Goal: Task Accomplishment & Management: Complete application form

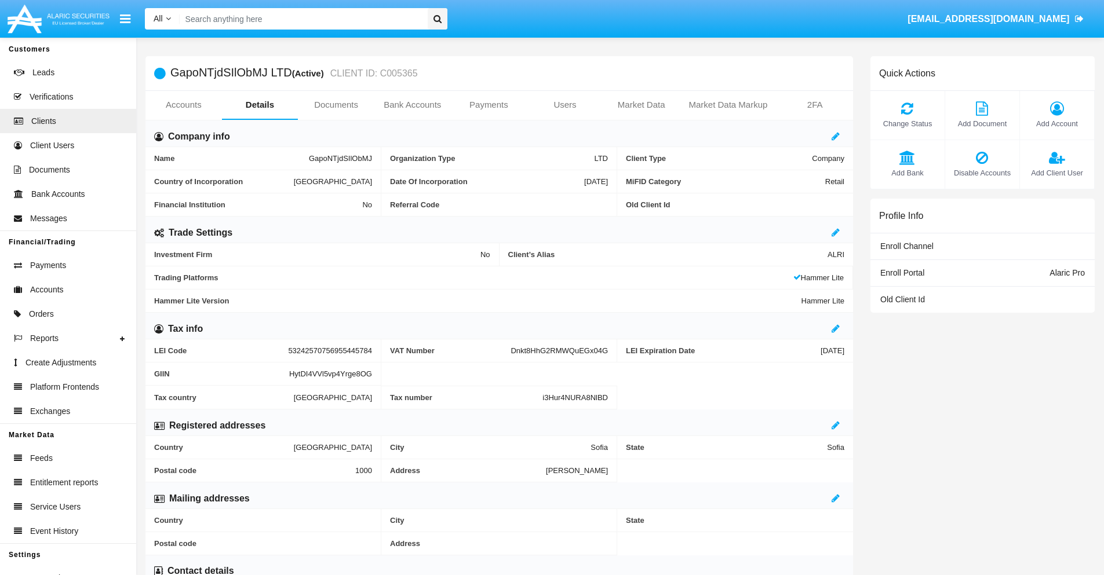
click at [412, 105] on link "Bank Accounts" at bounding box center [412, 105] width 76 height 28
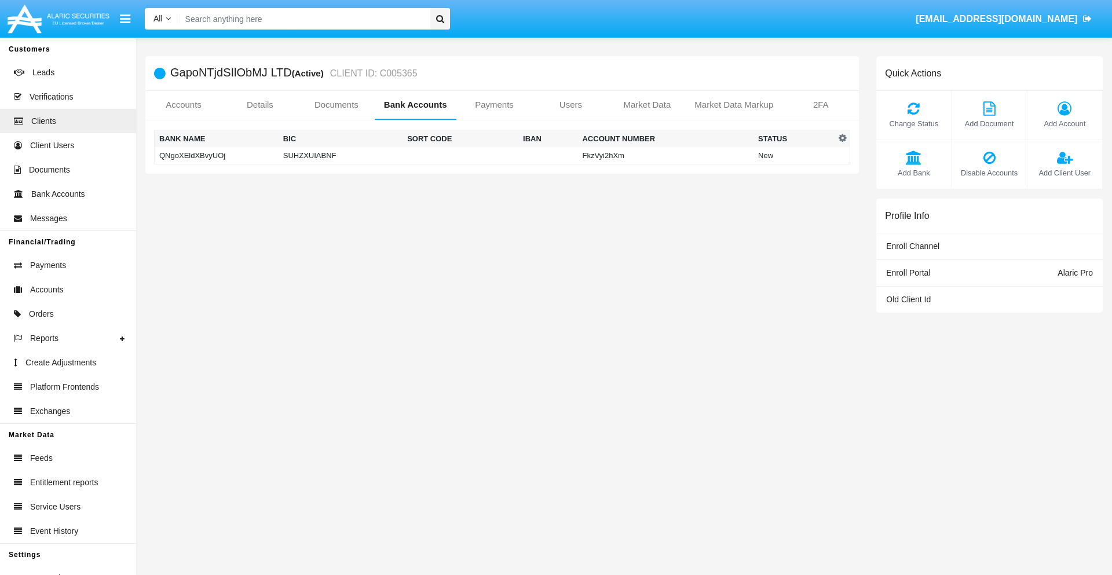
click at [216, 155] on td "QNgoXEldXBvyUOj" at bounding box center [217, 155] width 124 height 17
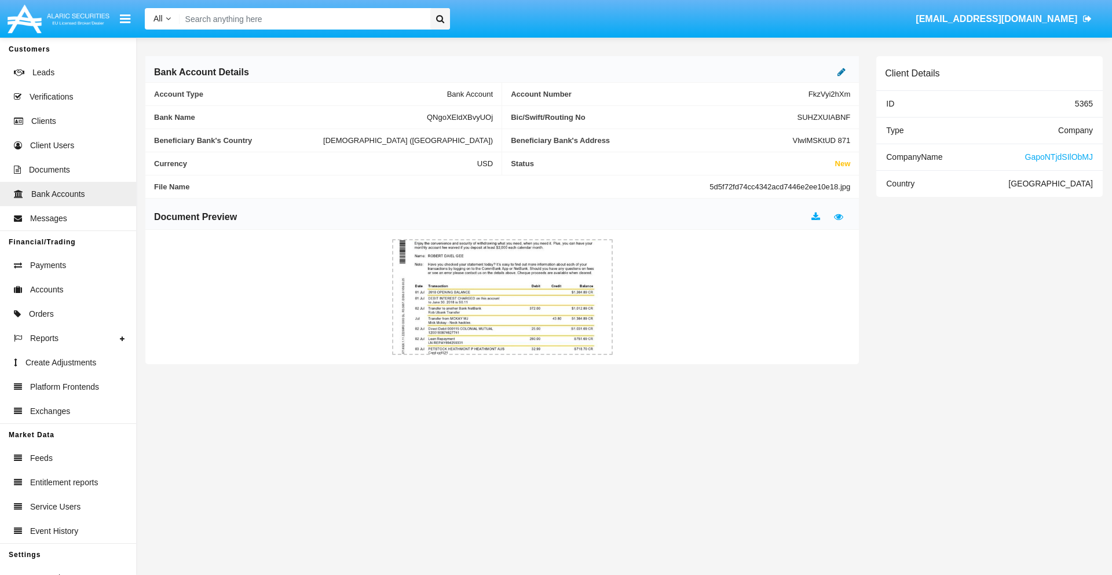
click at [842, 72] on icon at bounding box center [842, 71] width 8 height 9
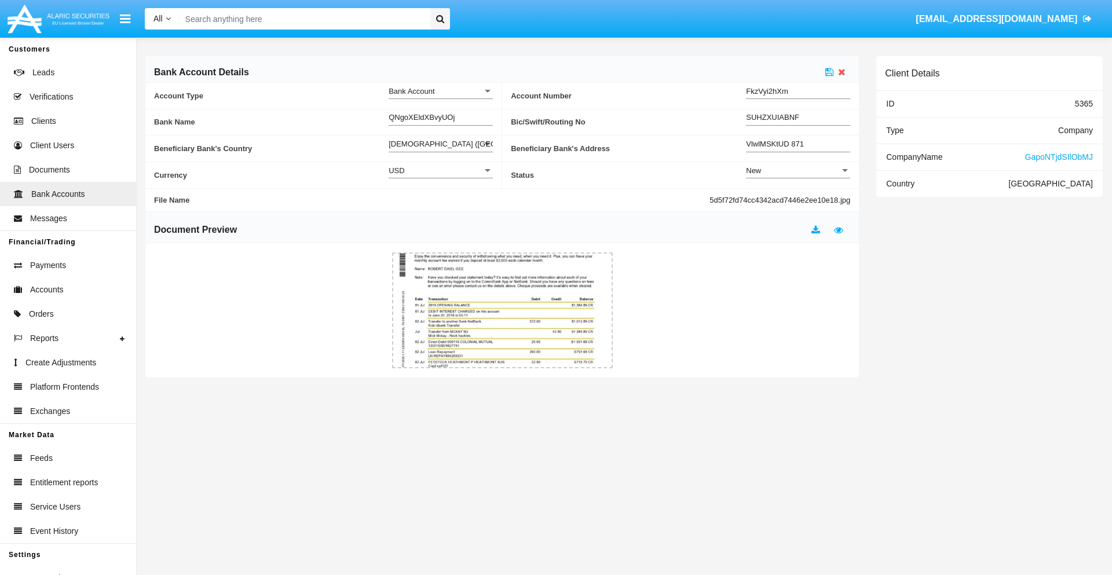
click at [798, 170] on div "New" at bounding box center [793, 171] width 94 height 10
click at [798, 199] on span "Active" at bounding box center [789, 199] width 86 height 23
click at [830, 72] on icon at bounding box center [830, 71] width 8 height 9
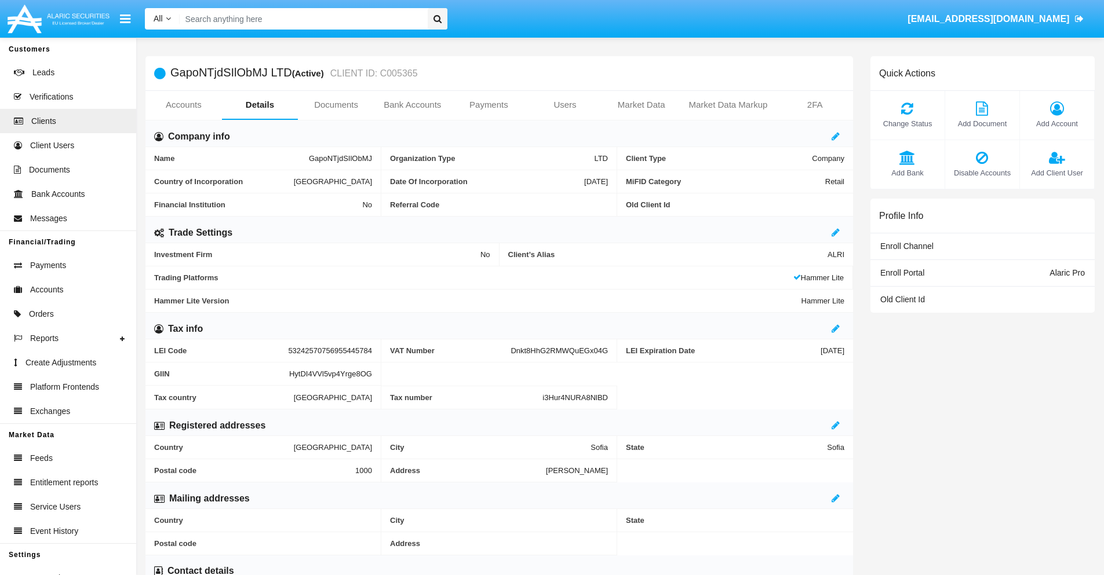
click at [412, 105] on link "Bank Accounts" at bounding box center [412, 105] width 76 height 28
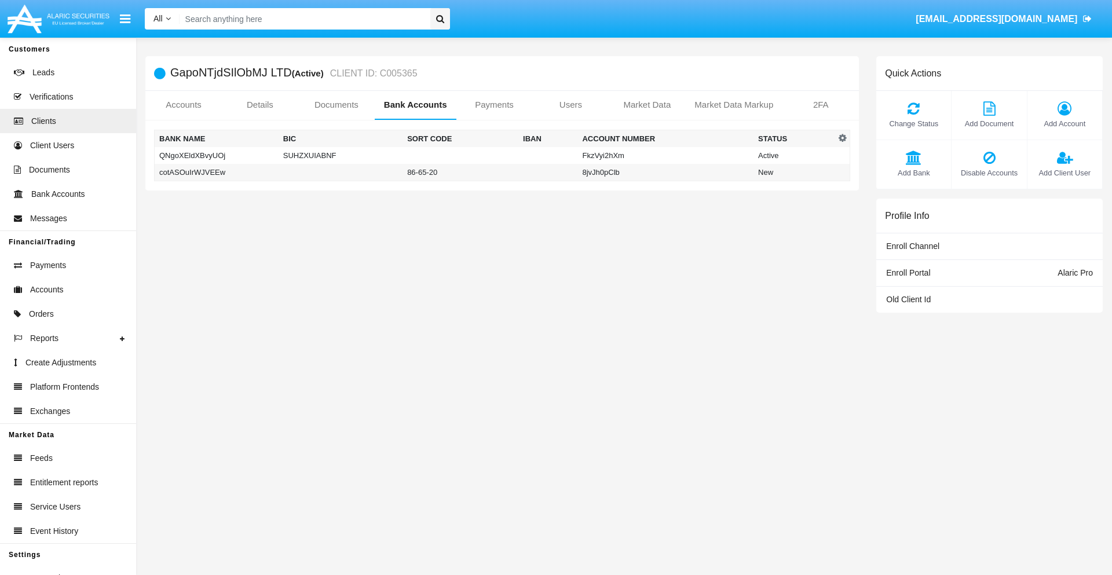
click at [216, 172] on td "cotASOuIrWJVEEw" at bounding box center [217, 172] width 124 height 17
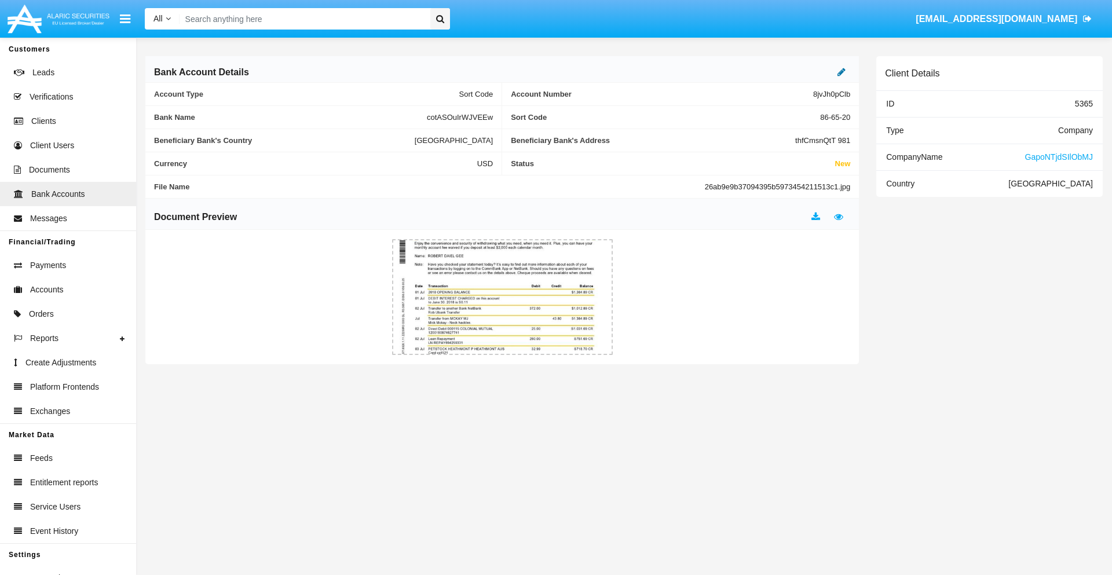
click at [842, 72] on icon at bounding box center [842, 71] width 8 height 9
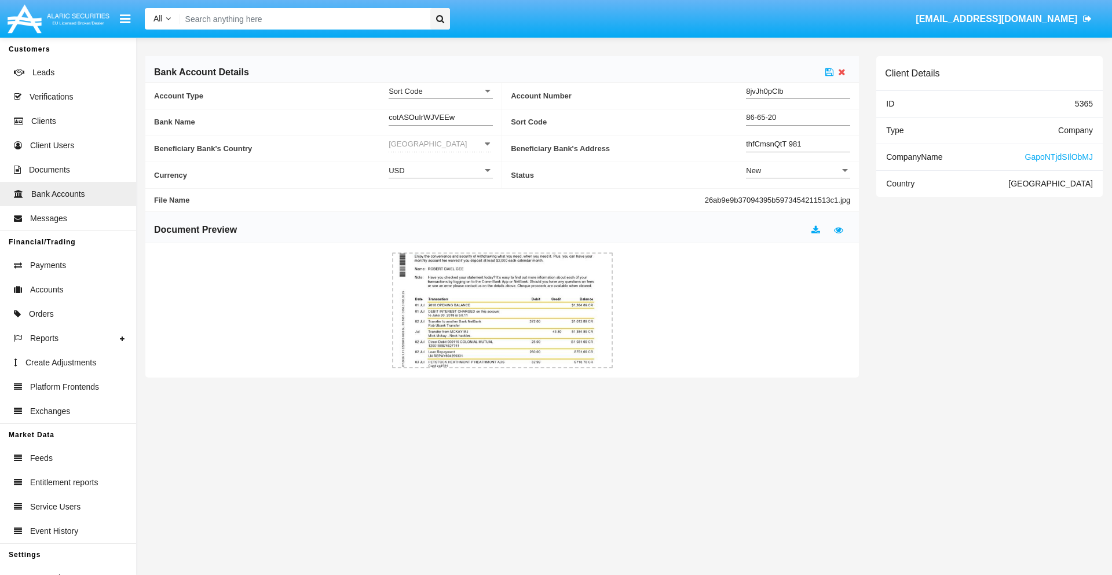
click at [798, 170] on div "New" at bounding box center [793, 171] width 94 height 10
click at [798, 199] on span "Active" at bounding box center [798, 199] width 104 height 23
click at [830, 72] on icon at bounding box center [830, 71] width 8 height 9
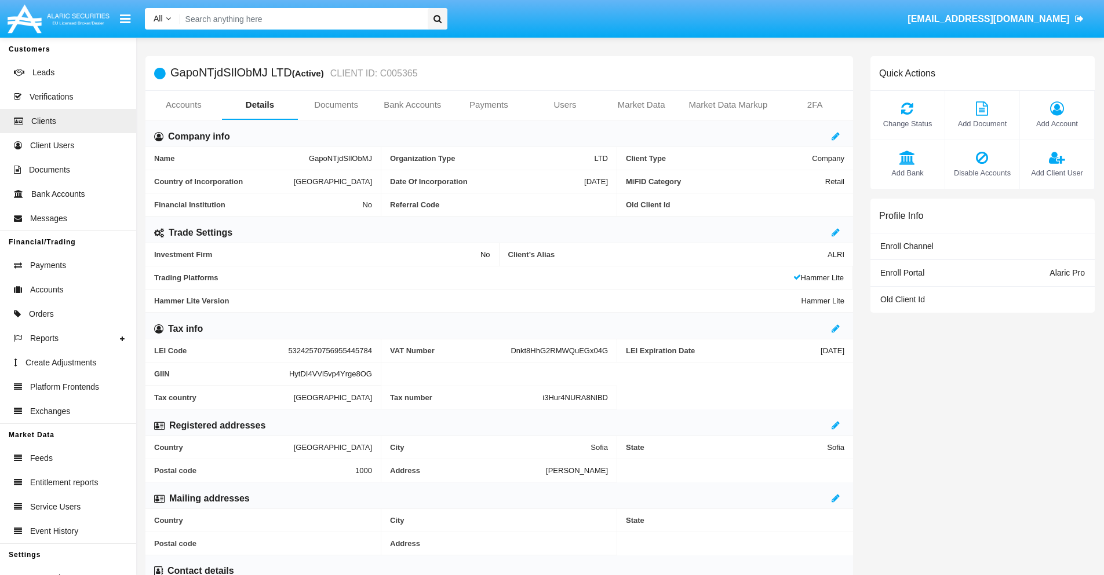
click at [907, 173] on span "Add Bank" at bounding box center [907, 172] width 63 height 11
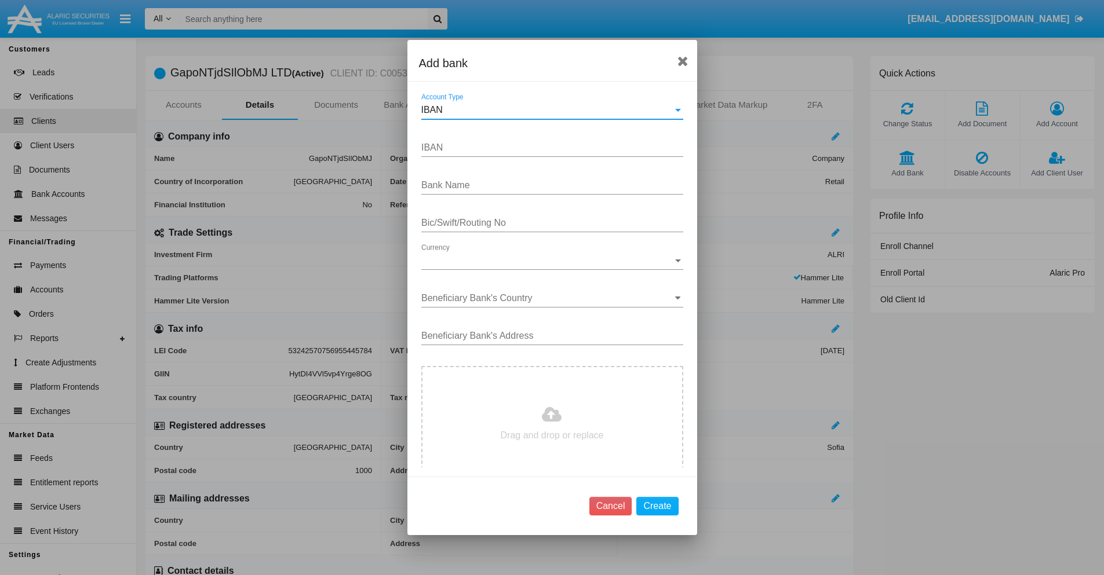
click at [547, 110] on div "IBAN" at bounding box center [546, 110] width 251 height 10
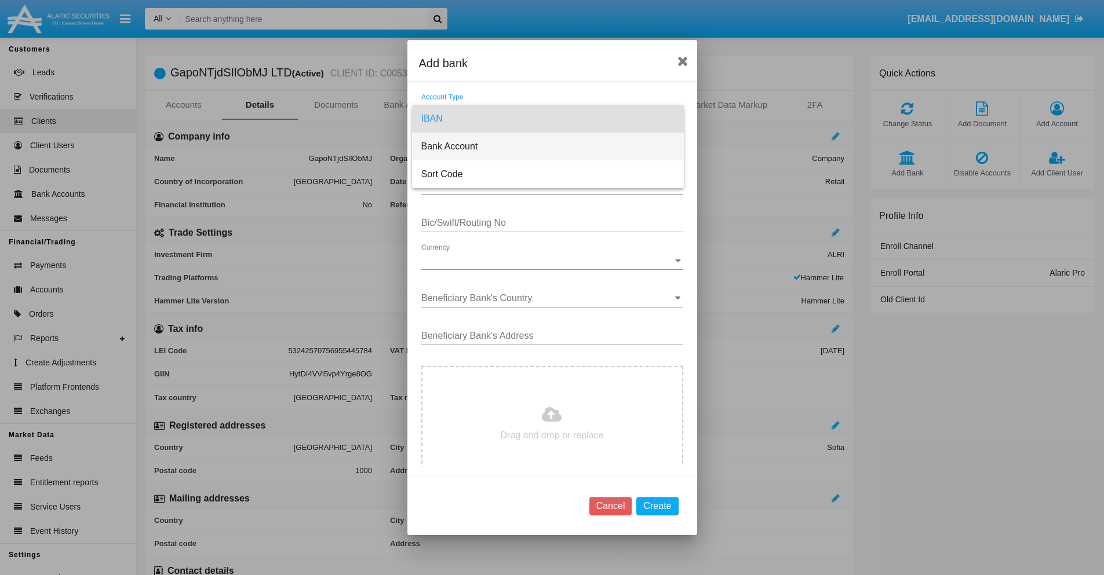
click at [547, 147] on span "Bank Account" at bounding box center [547, 147] width 253 height 28
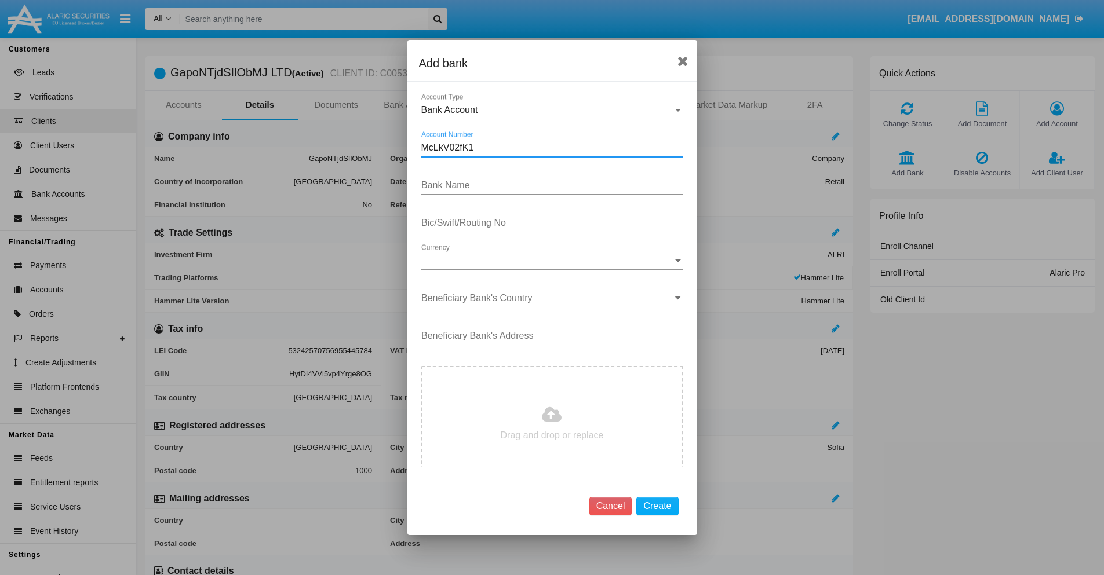
type input "McLkV02fK1"
type input "nvDiPasrjxFWaPm"
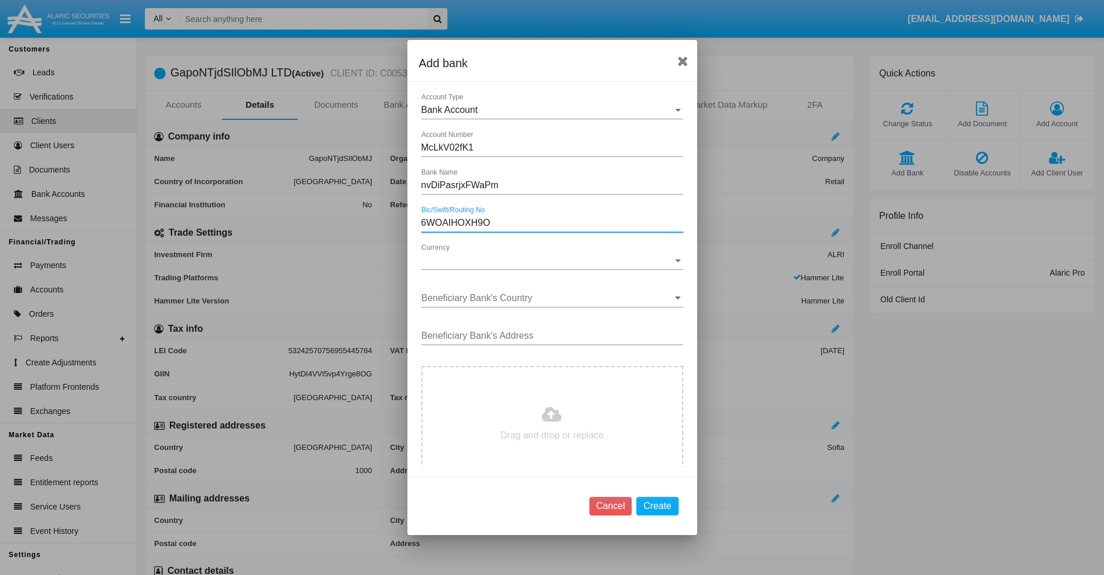
type input "6WOAIHOXH9O"
click at [547, 261] on span "Currency" at bounding box center [546, 260] width 251 height 10
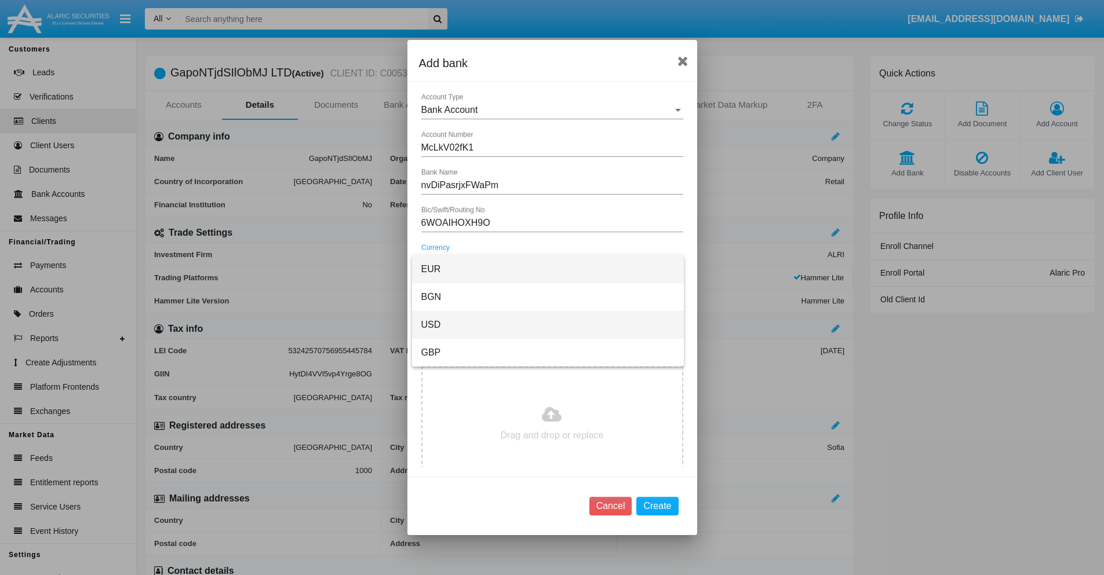
click at [547, 325] on span "USD" at bounding box center [547, 325] width 253 height 28
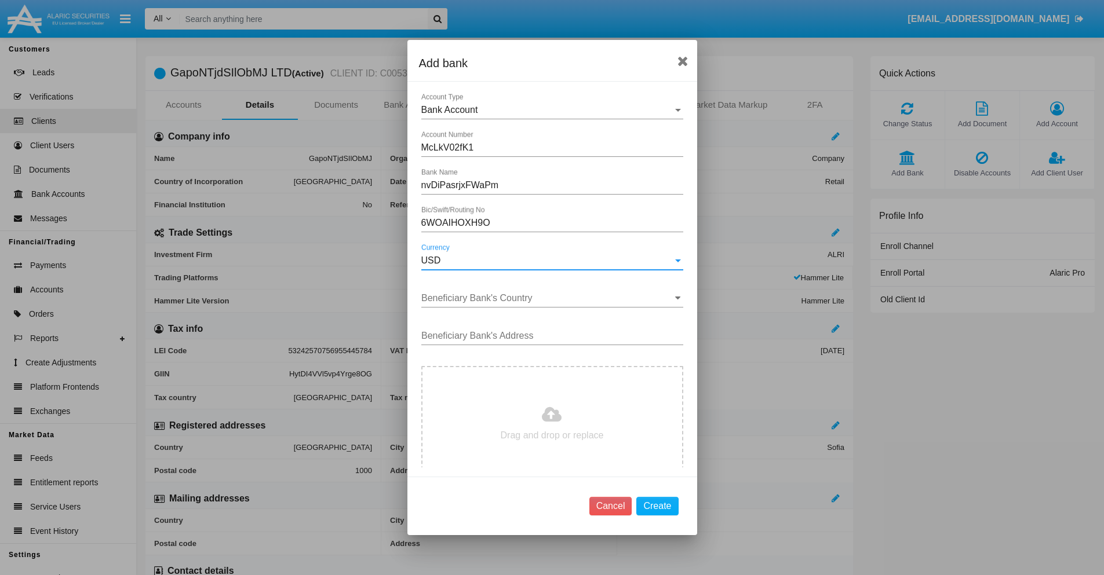
click at [547, 298] on input "Beneficiary Bank's Country" at bounding box center [552, 298] width 262 height 10
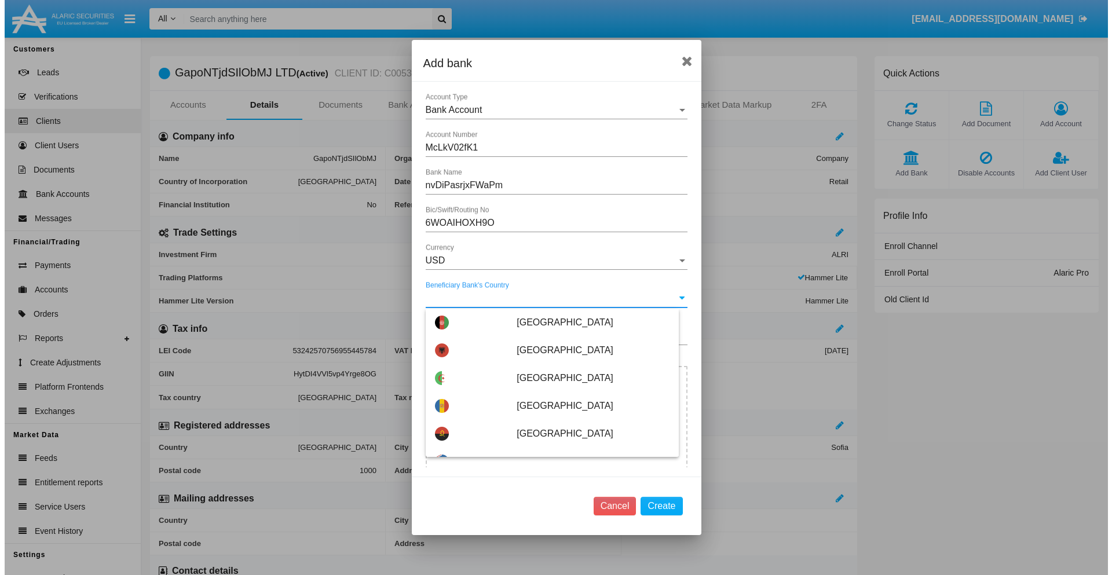
scroll to position [5636, 0]
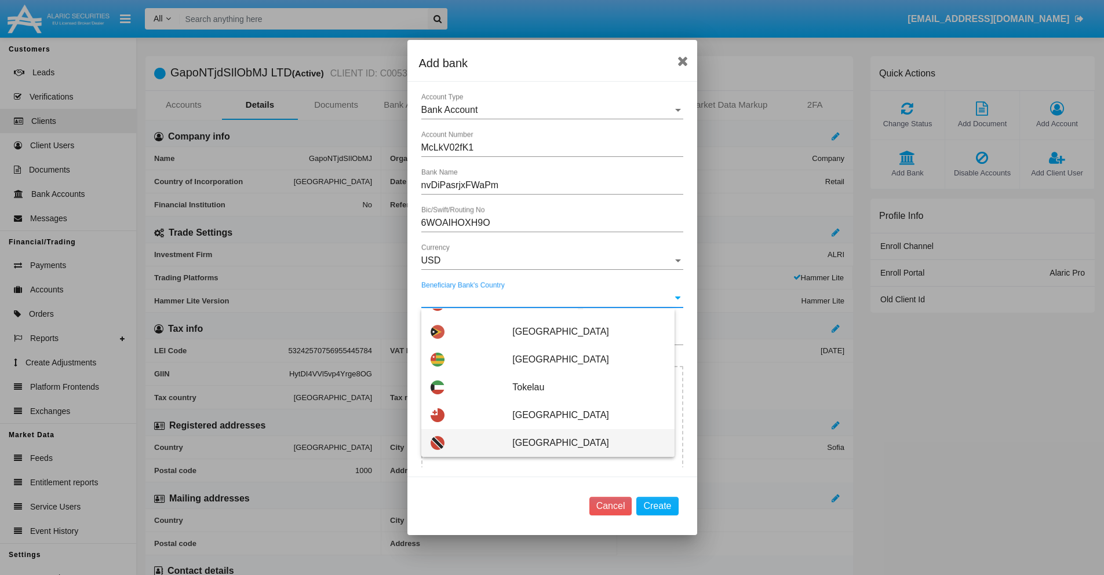
click at [582, 443] on span "Trinidad and Tobago" at bounding box center [588, 443] width 152 height 28
type input "Trinidad and Tobago"
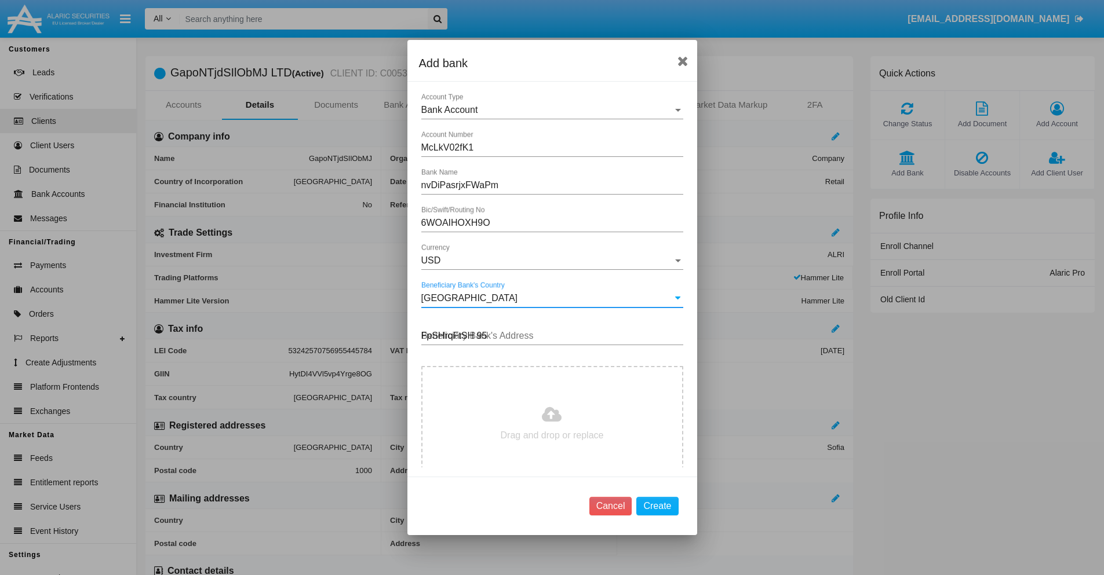
type input "FpSHrqFtSH 956"
type input "C:\fakepath\bank-statement.png"
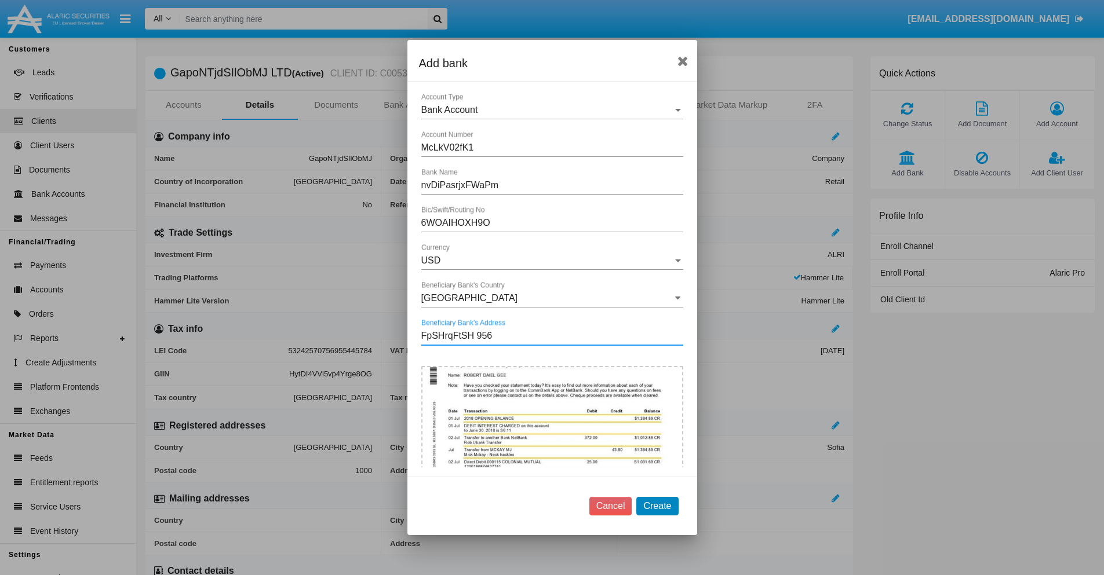
click at [657, 506] on button "Create" at bounding box center [657, 506] width 42 height 19
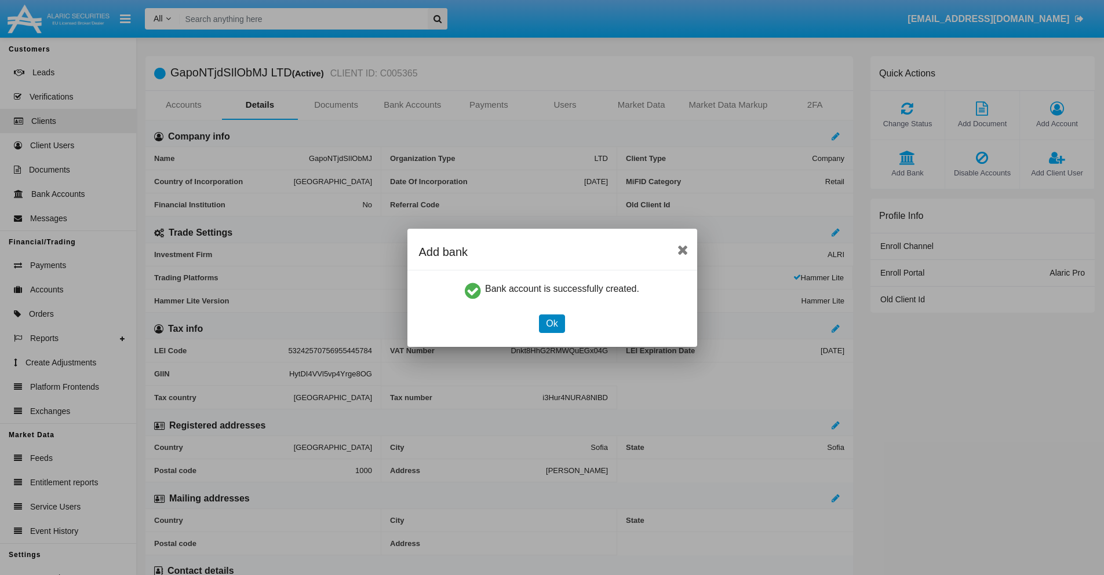
click at [552, 323] on button "Ok" at bounding box center [551, 324] width 25 height 19
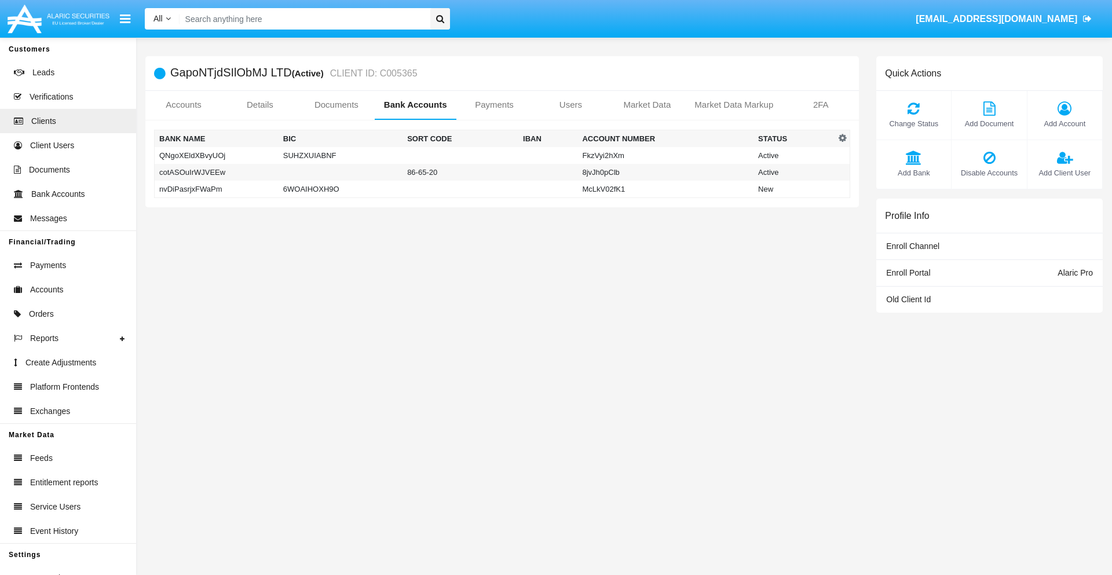
click at [216, 189] on td "nvDiPasrjxFWaPm" at bounding box center [217, 189] width 124 height 17
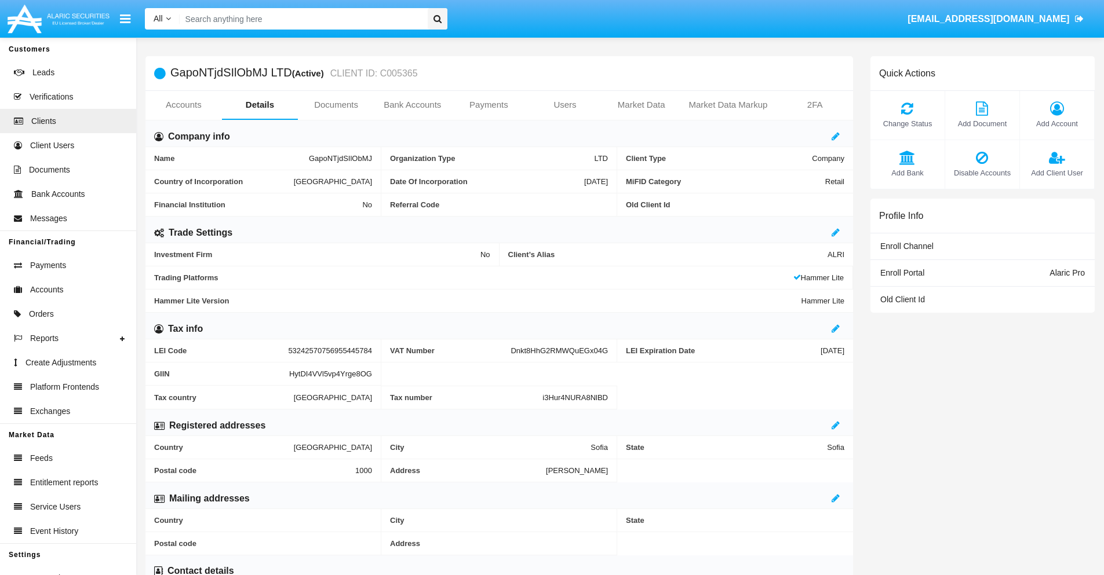
click at [907, 173] on span "Add Bank" at bounding box center [907, 172] width 63 height 11
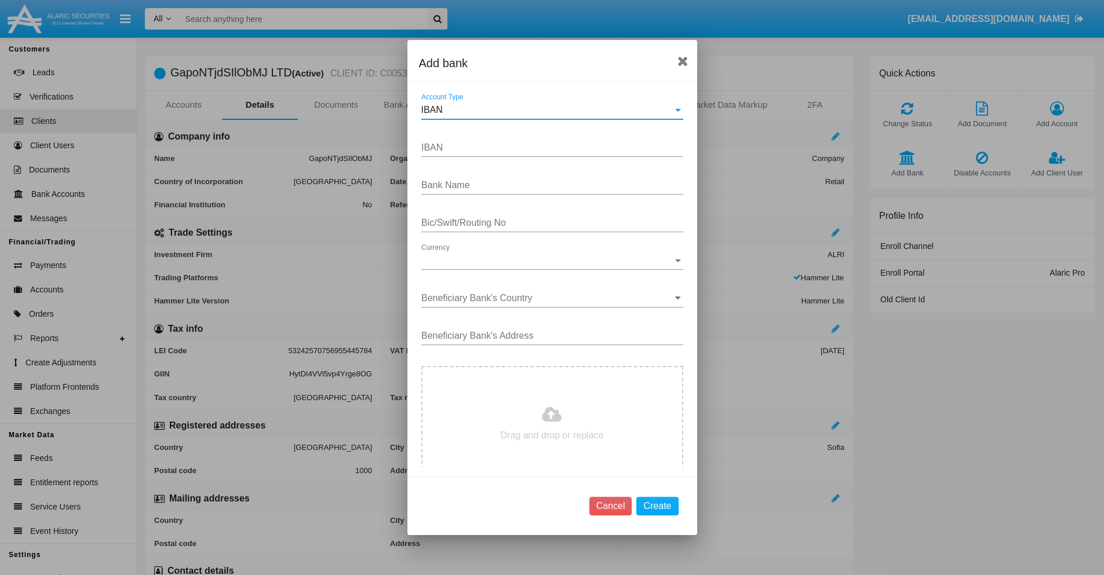
click at [547, 110] on div "IBAN" at bounding box center [546, 110] width 251 height 10
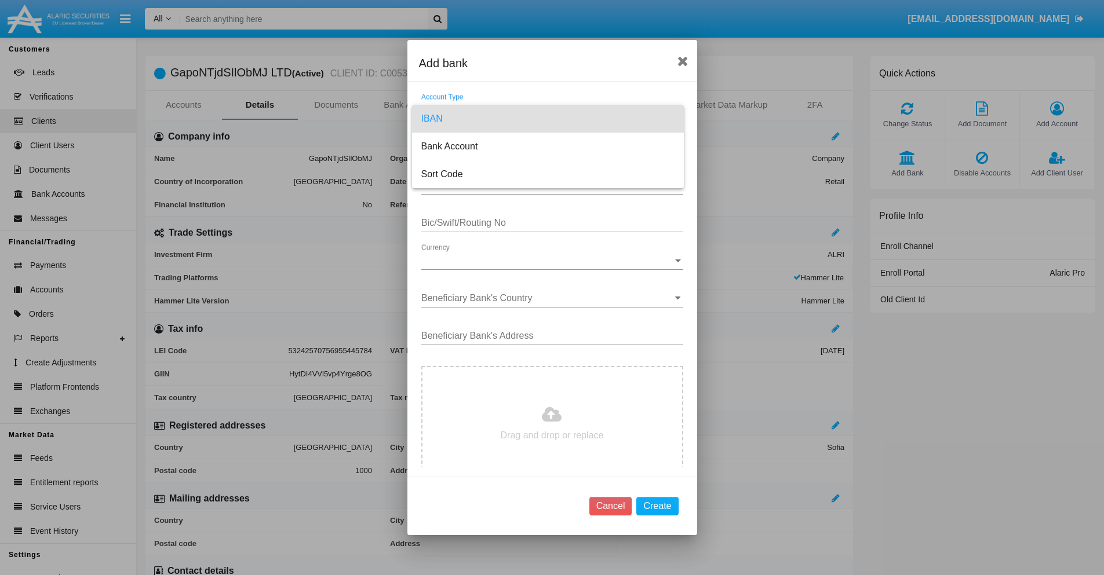
click at [547, 119] on span "IBAN" at bounding box center [547, 119] width 253 height 28
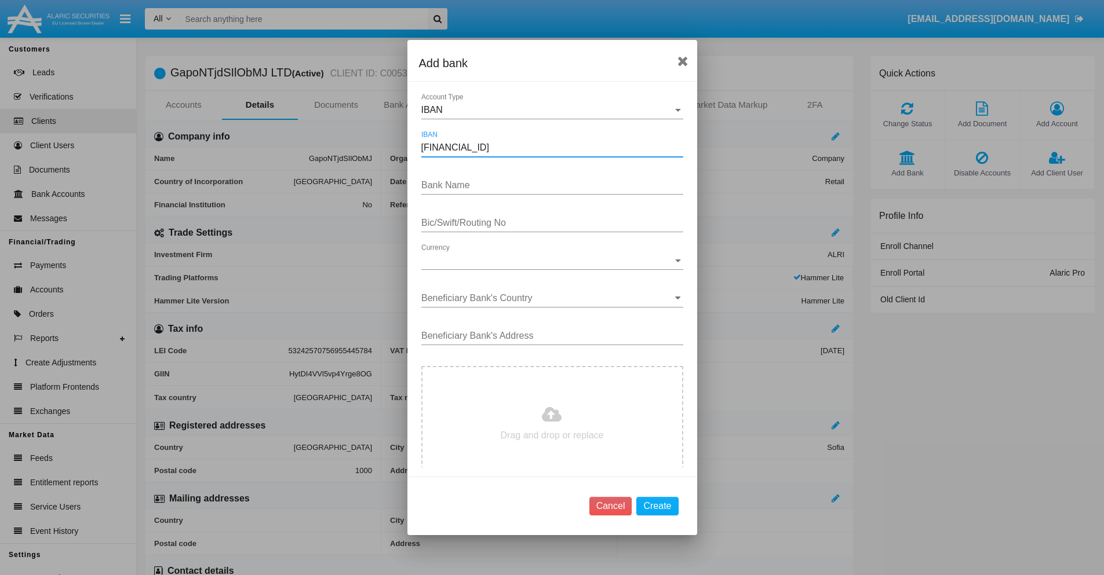
type input "[FINANCIAL_ID]"
type input "HBUDDlxhfPNjELl"
type input "JYGNTCNRMBI"
click at [547, 261] on span "Currency" at bounding box center [546, 260] width 251 height 10
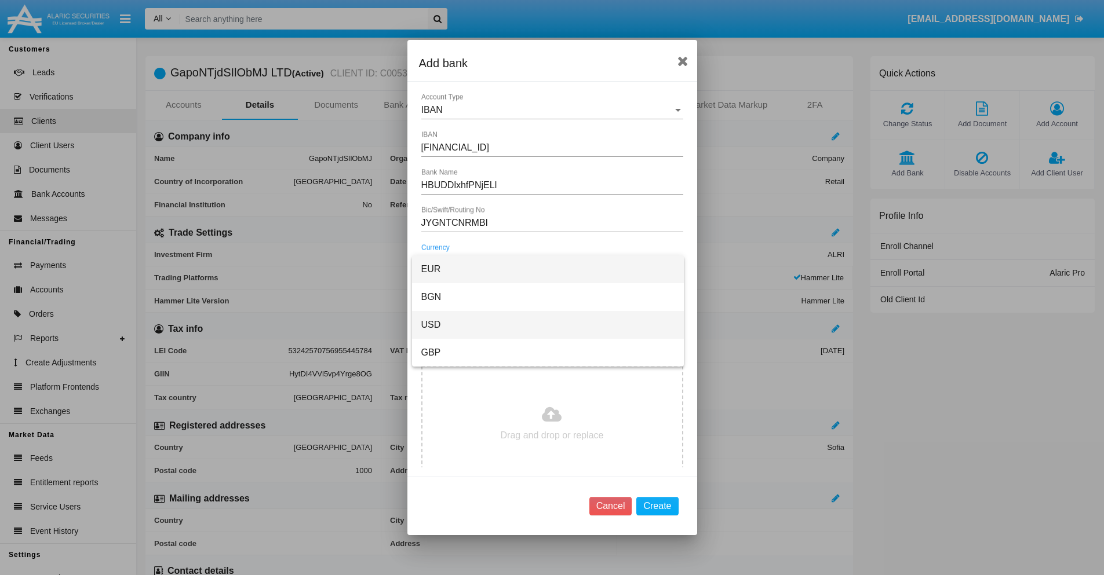
click at [547, 325] on span "USD" at bounding box center [547, 325] width 253 height 28
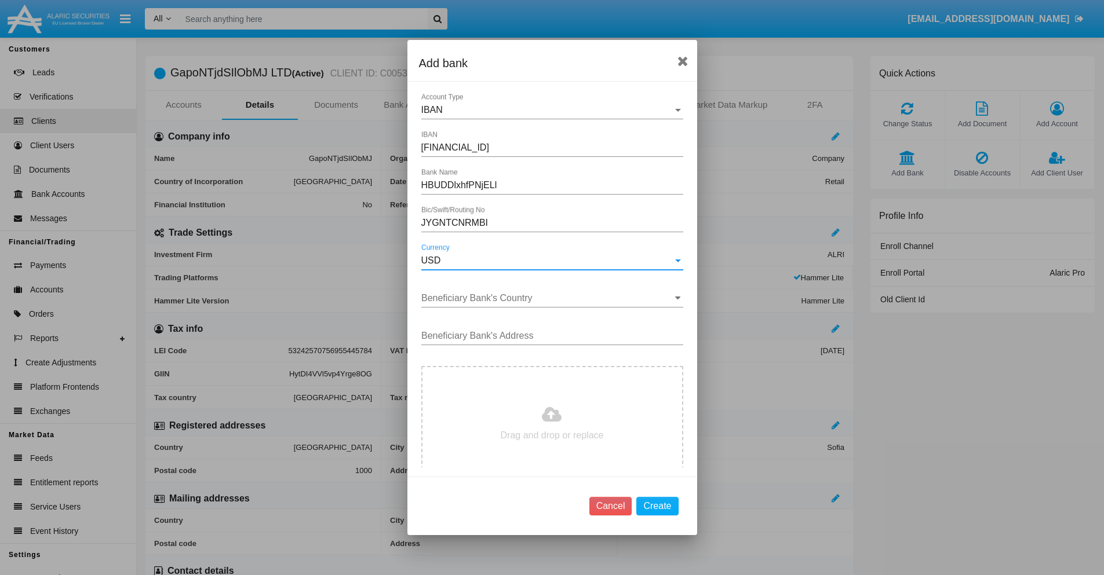
click at [547, 298] on input "Beneficiary Bank's Country" at bounding box center [552, 298] width 262 height 10
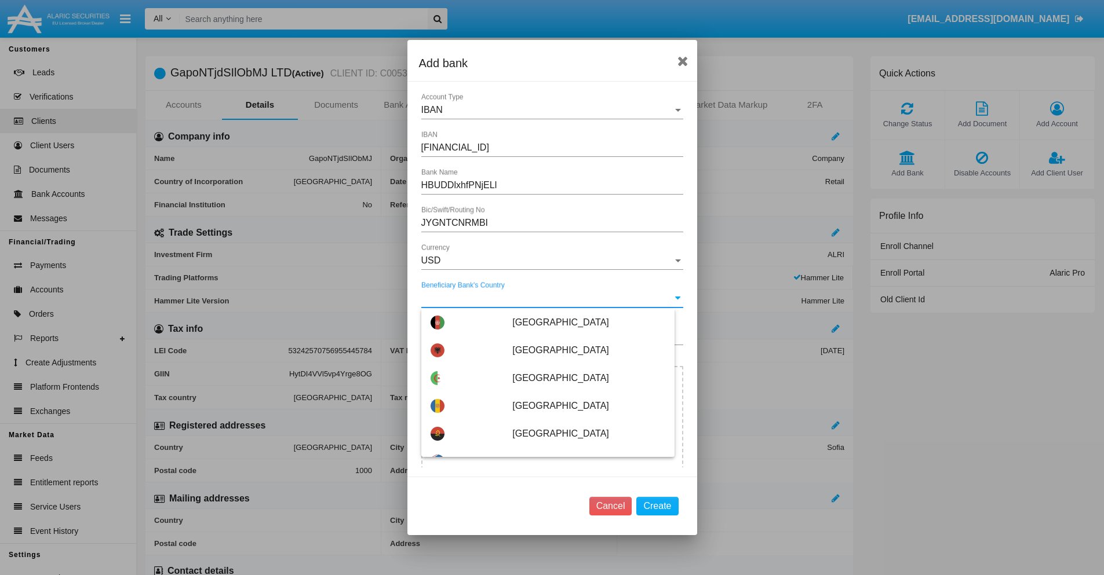
type input "Samoa"
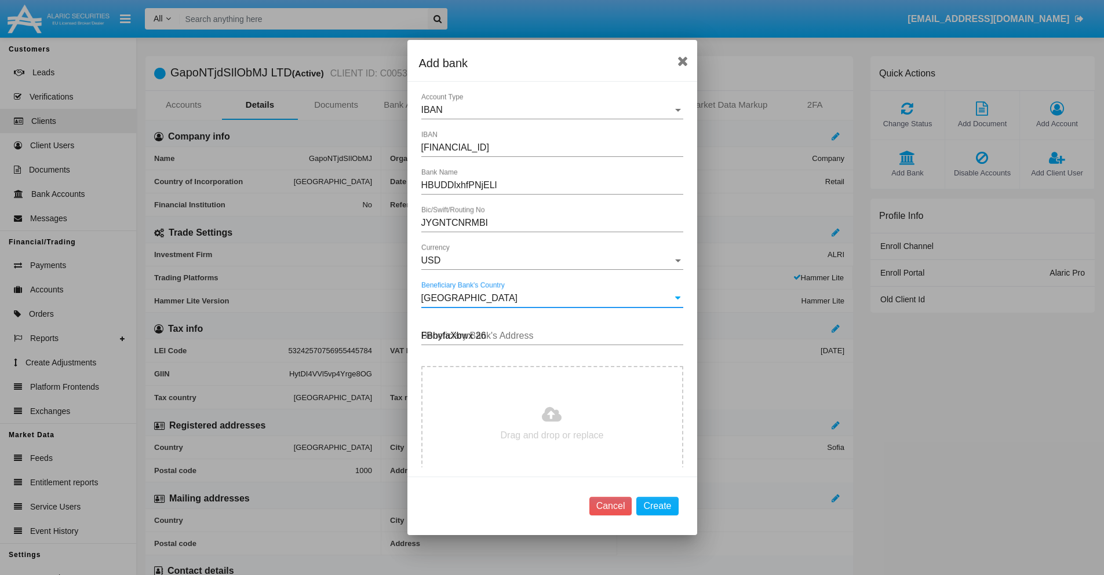
type input "FBbyfaXbwx 269"
type input "C:\fakepath\bank-statement.png"
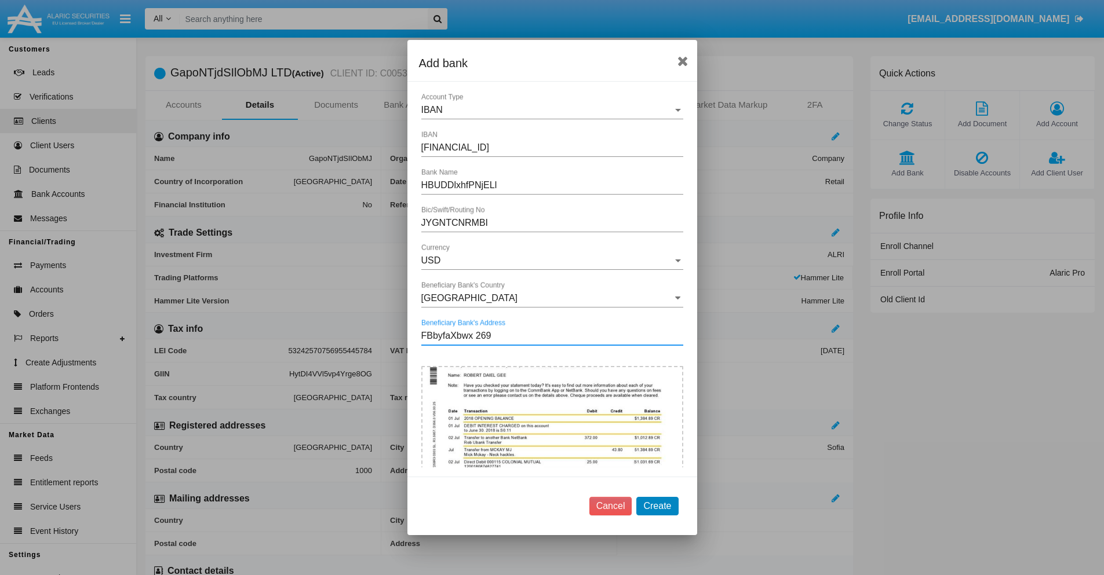
click at [657, 506] on button "Create" at bounding box center [657, 506] width 42 height 19
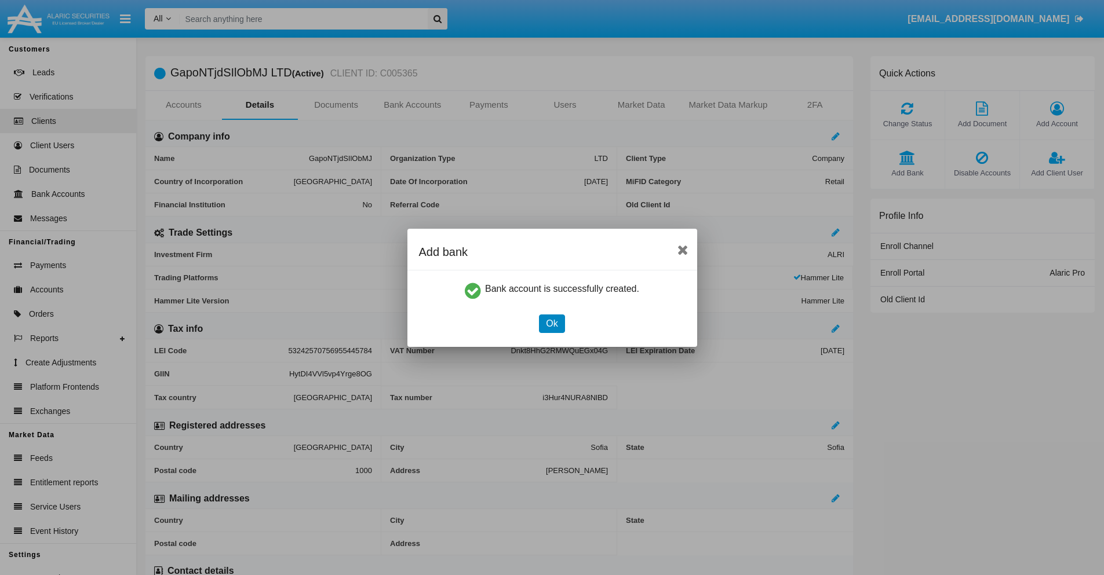
click at [552, 323] on button "Ok" at bounding box center [551, 324] width 25 height 19
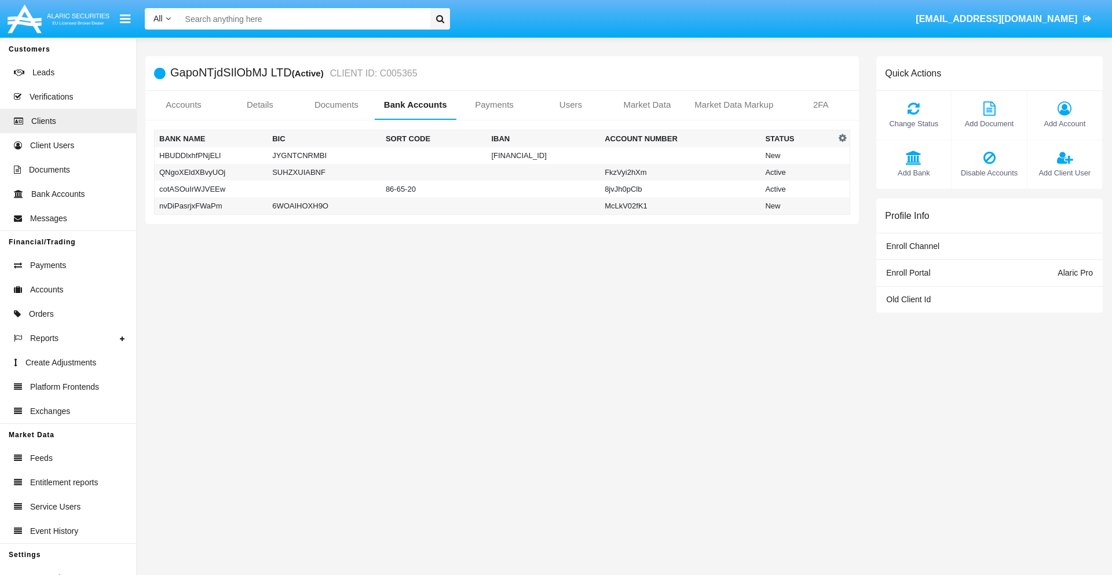
click at [211, 155] on td "HBUDDlxhfPNjELl" at bounding box center [212, 155] width 114 height 17
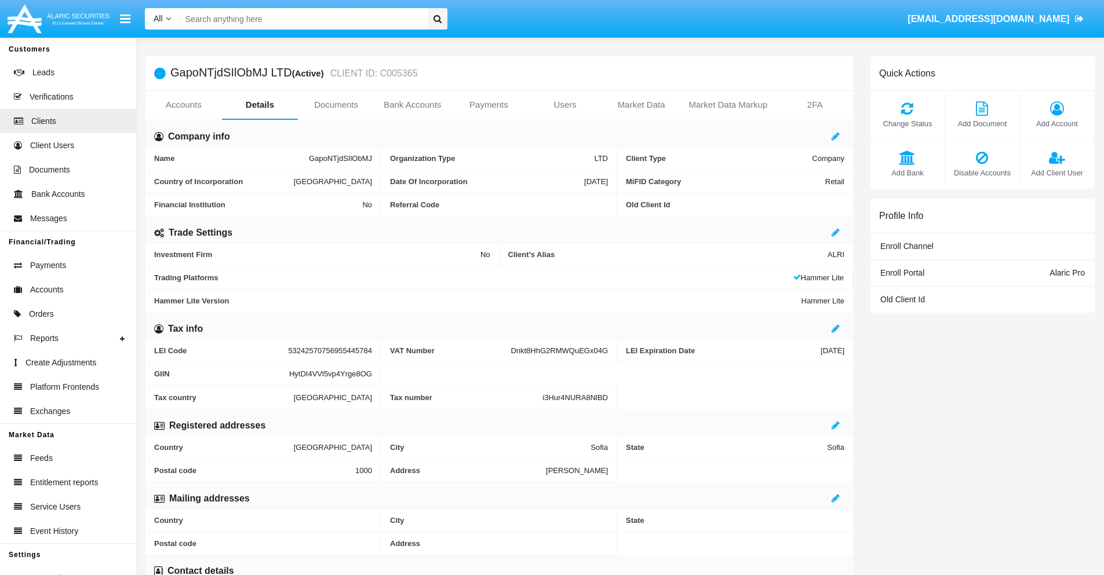
click at [907, 173] on span "Add Bank" at bounding box center [907, 172] width 63 height 11
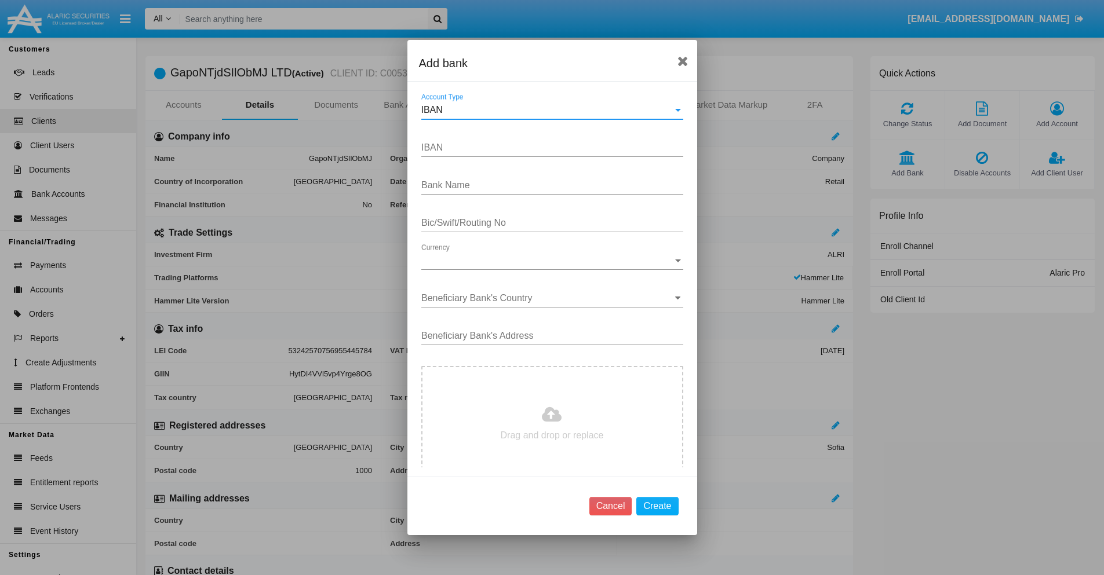
click at [547, 110] on div "IBAN" at bounding box center [546, 110] width 251 height 10
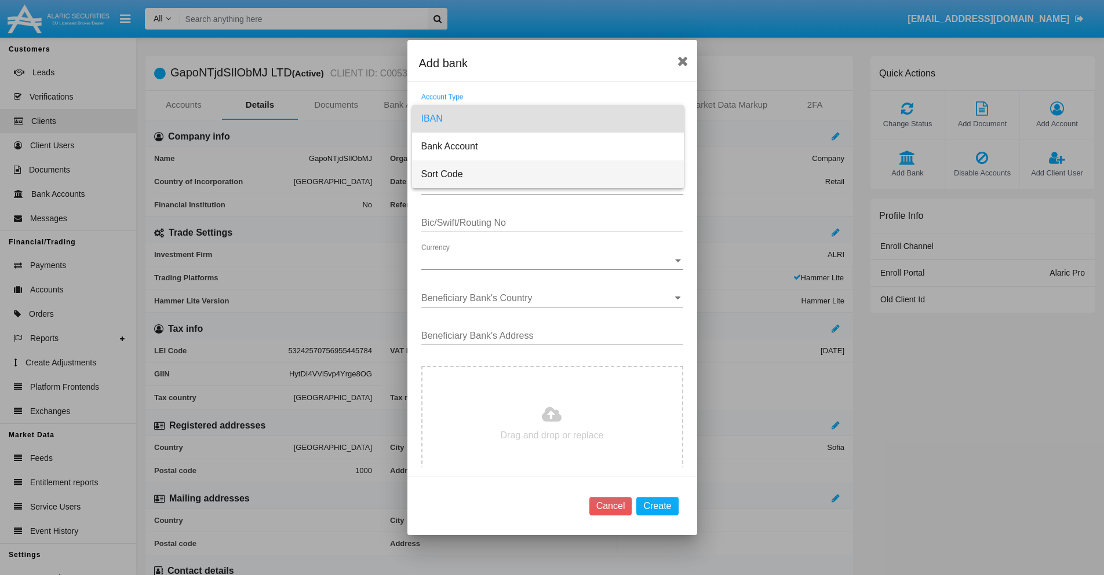
click at [547, 174] on span "Sort Code" at bounding box center [547, 174] width 253 height 28
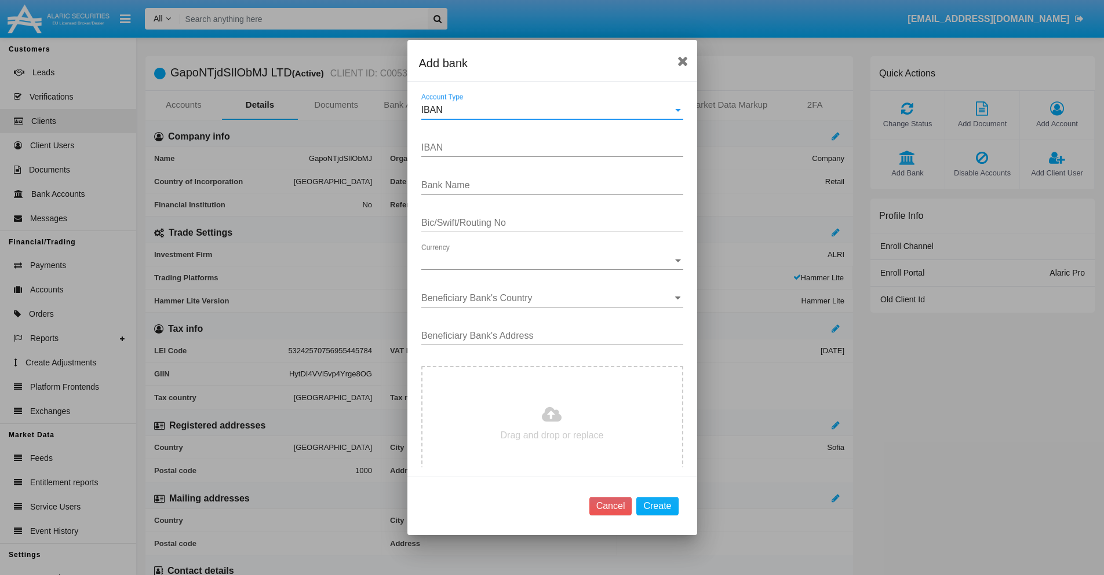
type input "[GEOGRAPHIC_DATA]"
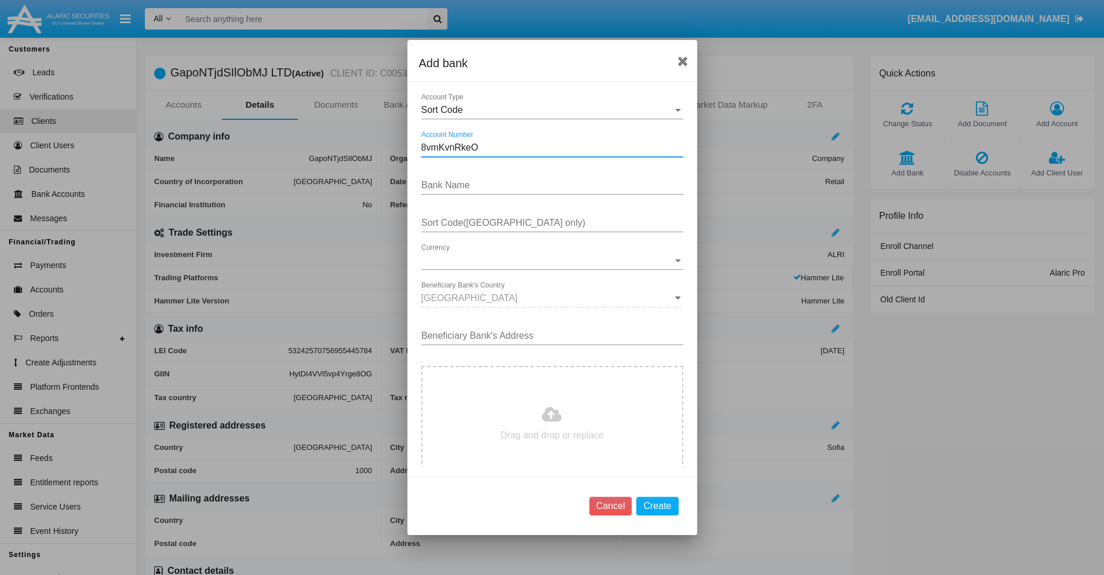
type input "8vmKvnRkeO"
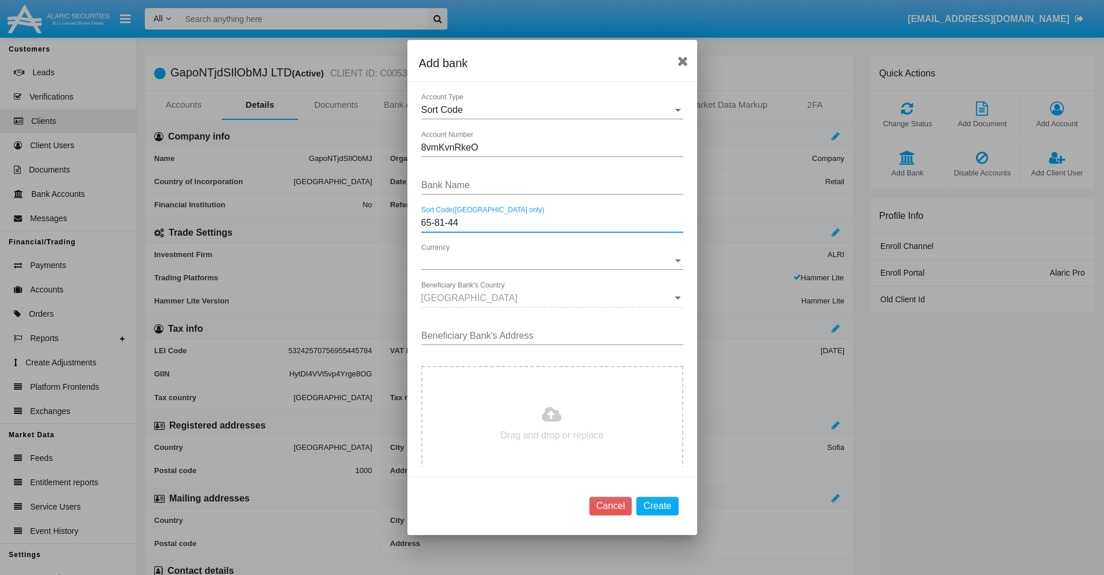
type input "65-81-44"
type input "cELoueMVTZFAmPl"
click at [547, 261] on span "Currency" at bounding box center [546, 260] width 251 height 10
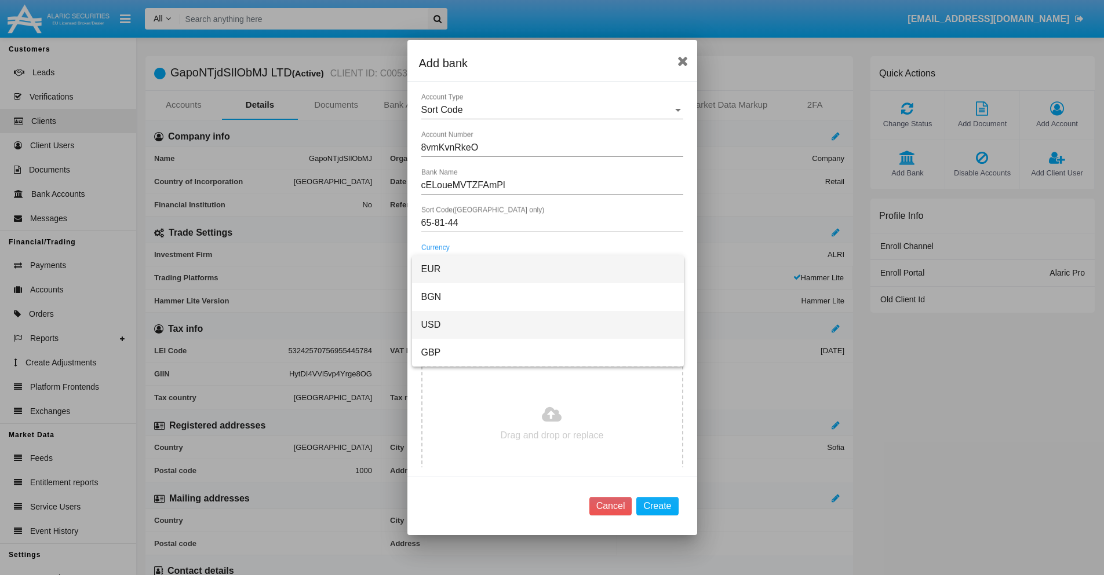
click at [547, 325] on span "USD" at bounding box center [547, 325] width 253 height 28
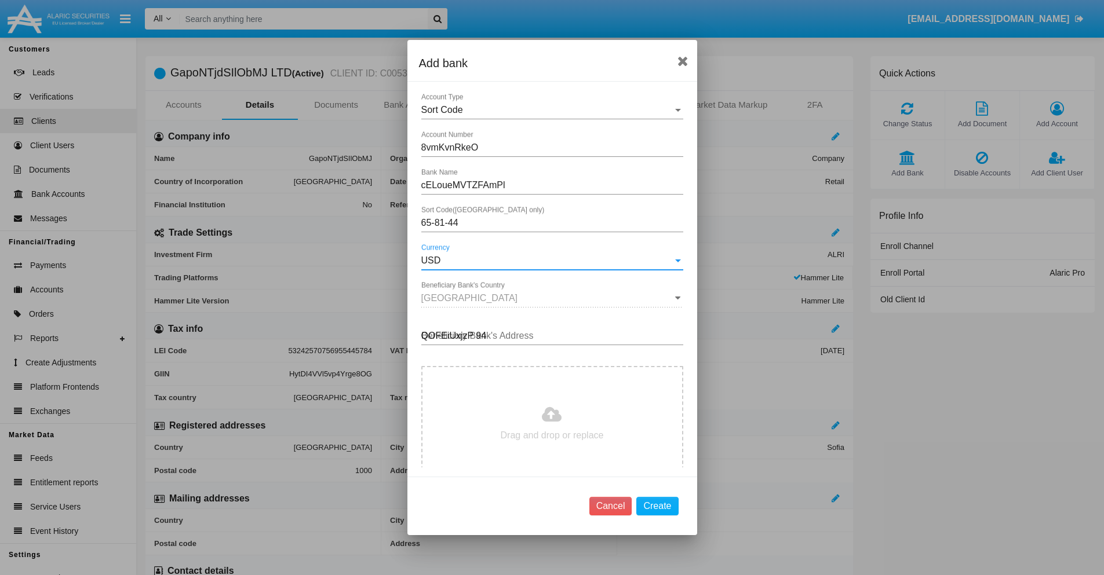
type input "QOFEiUxjzP 943"
type input "C:\fakepath\bank-statement.png"
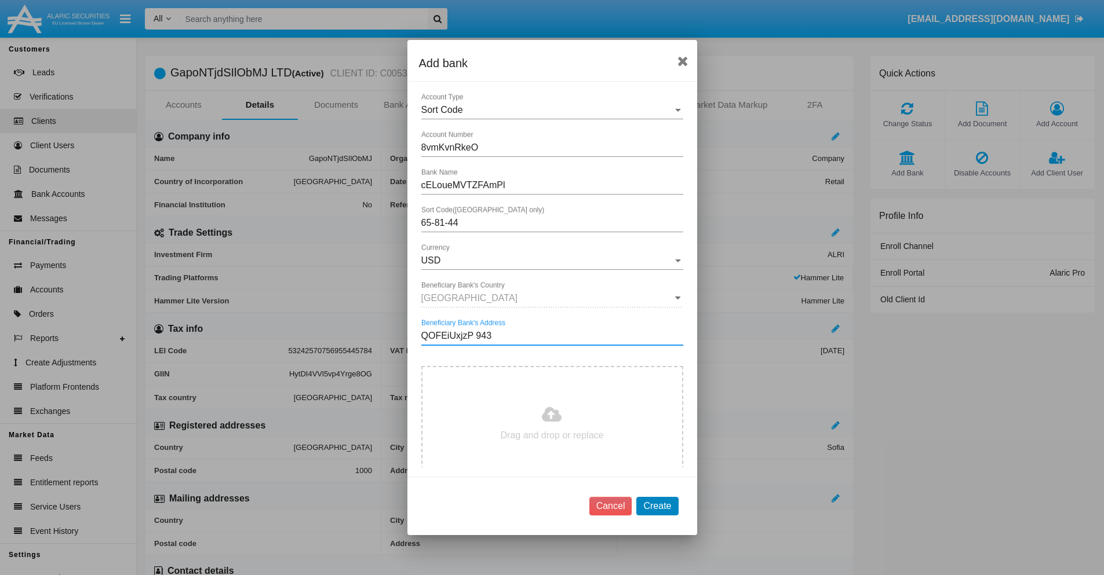
click at [657, 506] on button "Create" at bounding box center [657, 506] width 42 height 19
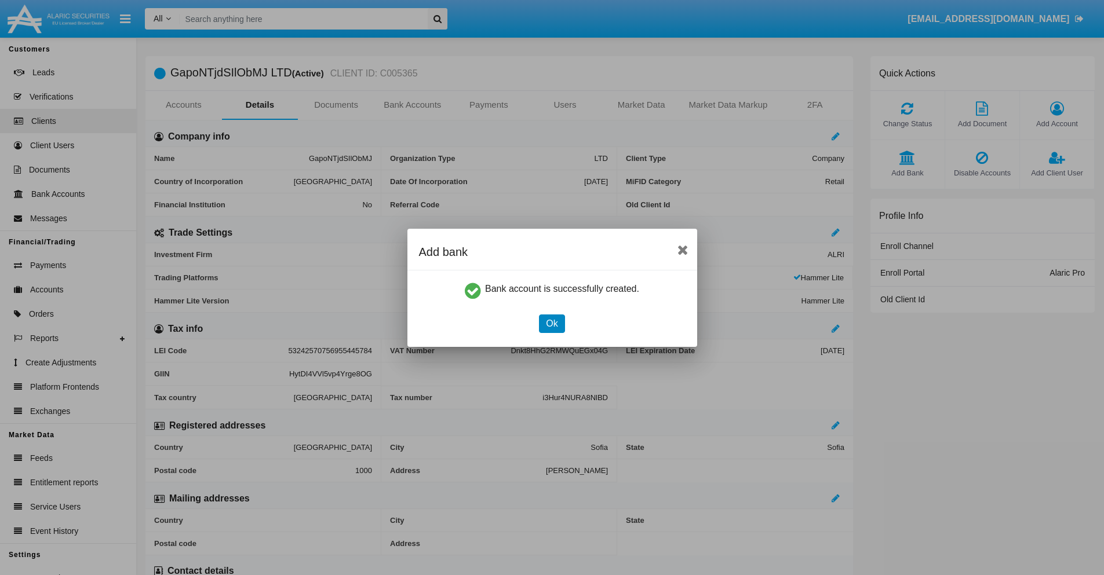
click at [552, 323] on button "Ok" at bounding box center [551, 324] width 25 height 19
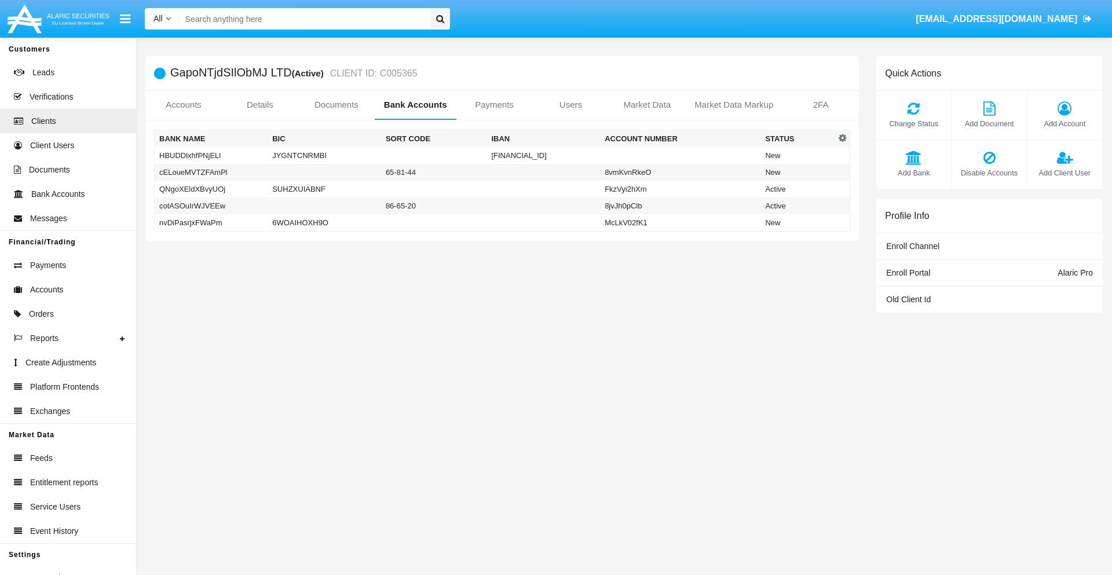
click at [211, 172] on td "cELoueMVTZFAmPl" at bounding box center [212, 172] width 114 height 17
